Goal: Task Accomplishment & Management: Use online tool/utility

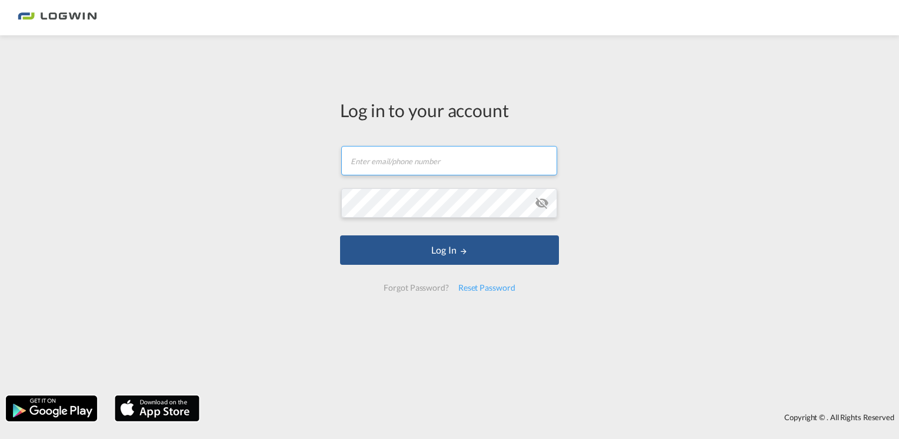
type input "[PERSON_NAME][EMAIL_ADDRESS][PERSON_NAME][DOMAIN_NAME]"
click at [862, 128] on div "Log in to your account [PERSON_NAME][EMAIL_ADDRESS][PERSON_NAME][DOMAIN_NAME] L…" at bounding box center [449, 215] width 899 height 348
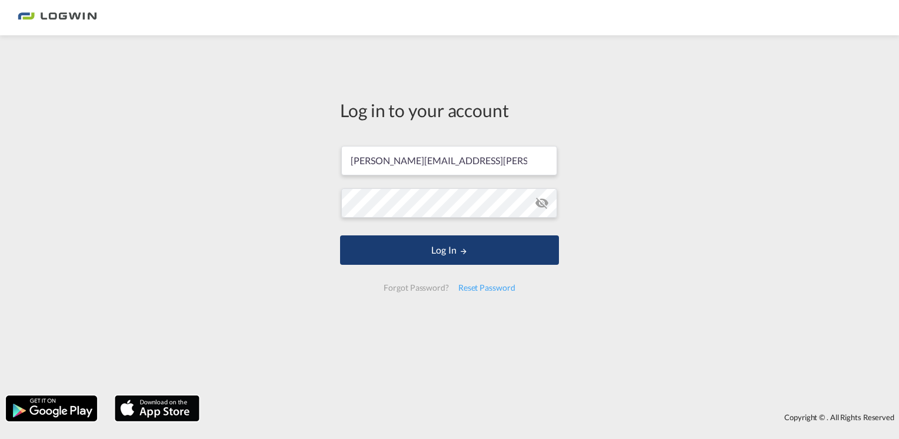
click at [442, 249] on button "Log In" at bounding box center [449, 249] width 219 height 29
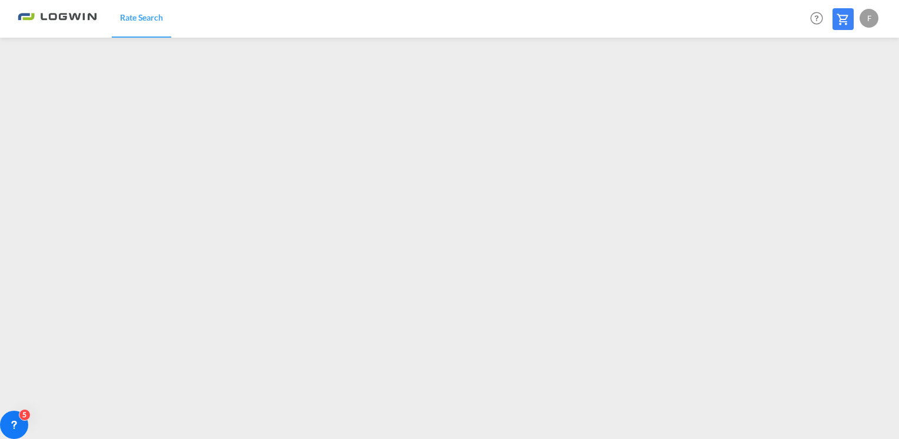
click at [873, 21] on div "F" at bounding box center [868, 18] width 19 height 19
click at [842, 92] on button "Logout" at bounding box center [855, 90] width 76 height 24
